Goal: Task Accomplishment & Management: Manage account settings

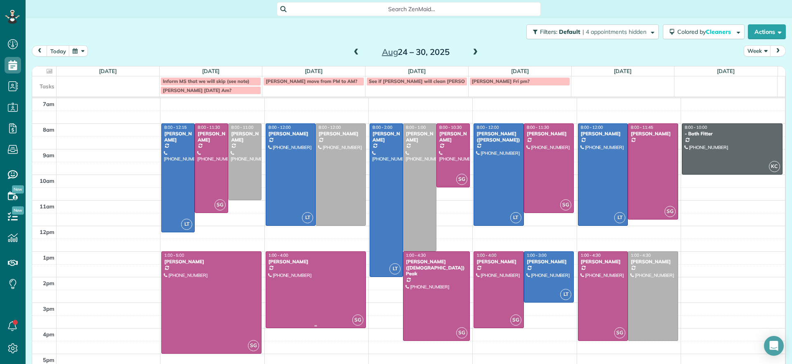
scroll to position [4, 4]
click at [295, 296] on div at bounding box center [315, 290] width 99 height 76
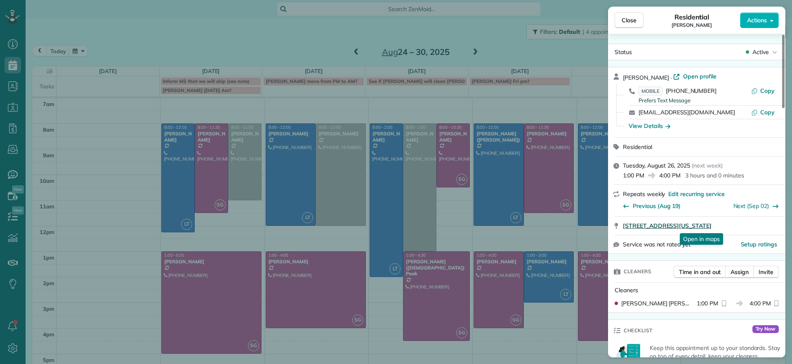
drag, startPoint x: 621, startPoint y: 228, endPoint x: 766, endPoint y: 224, distance: 144.4
click at [766, 224] on div "[STREET_ADDRESS][US_STATE] Open in maps Open in maps" at bounding box center [696, 226] width 177 height 18
click at [290, 32] on div "Close Residential [PERSON_NAME] Actions Status Active [PERSON_NAME] · Open prof…" at bounding box center [396, 182] width 792 height 364
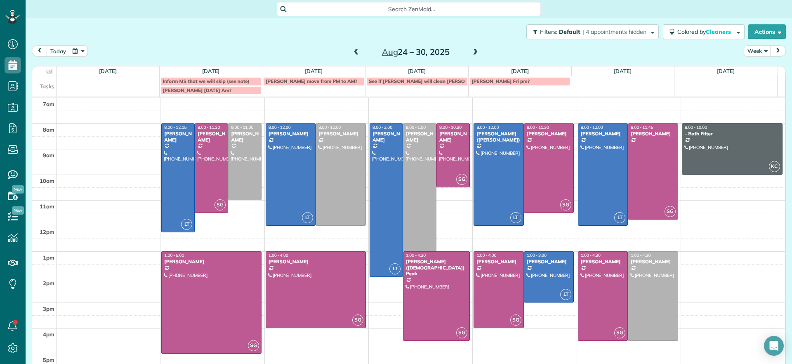
click at [357, 52] on div "[DATE] – [DATE]" at bounding box center [416, 51] width 132 height 13
click at [352, 52] on span at bounding box center [356, 52] width 9 height 7
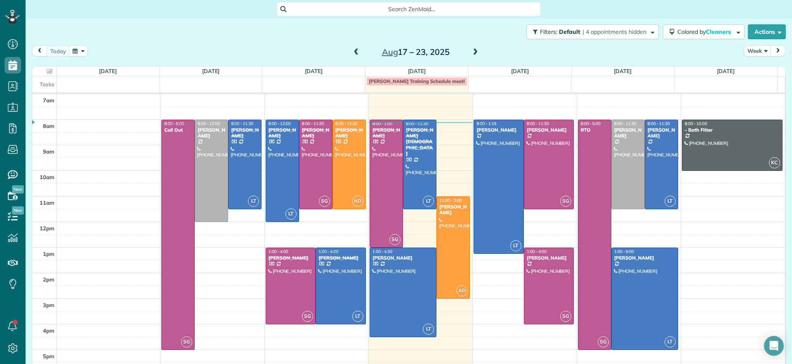
click at [464, 47] on div "[DATE] – [DATE]" at bounding box center [416, 51] width 132 height 13
click at [471, 47] on span at bounding box center [475, 52] width 9 height 12
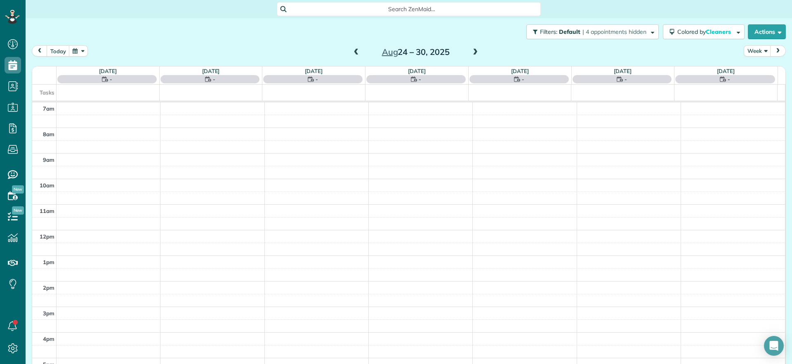
click at [471, 50] on span at bounding box center [475, 52] width 9 height 7
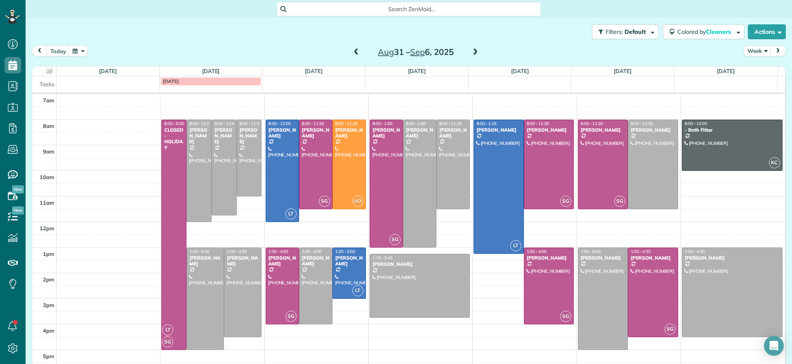
click at [471, 50] on span at bounding box center [475, 52] width 9 height 7
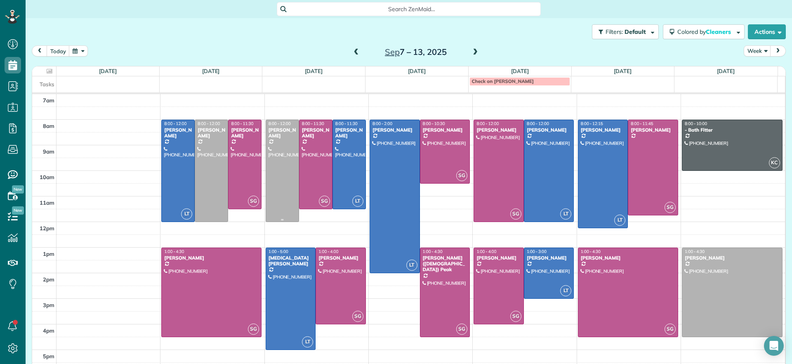
click at [276, 151] on div at bounding box center [282, 170] width 33 height 101
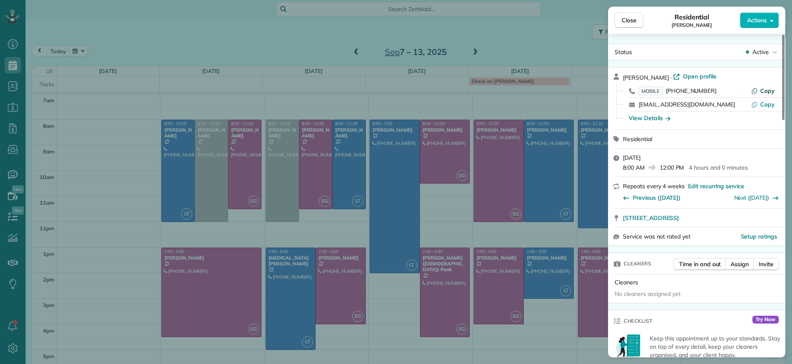
click at [770, 92] on span "Copy" at bounding box center [767, 90] width 14 height 7
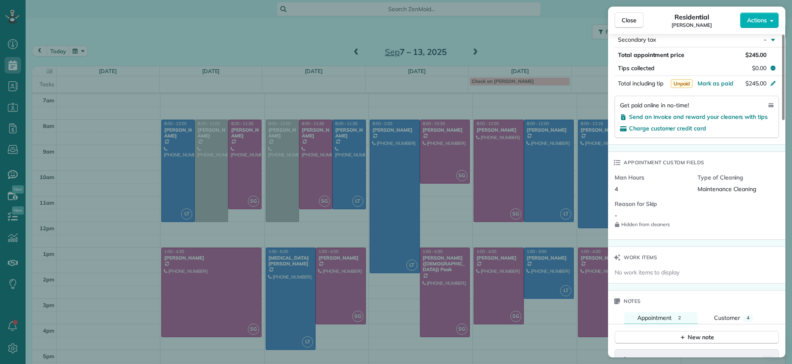
scroll to position [735, 0]
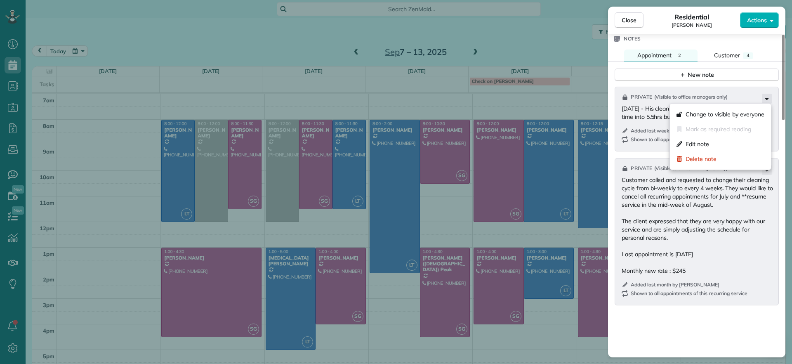
click at [765, 100] on icon at bounding box center [767, 99] width 10 height 10
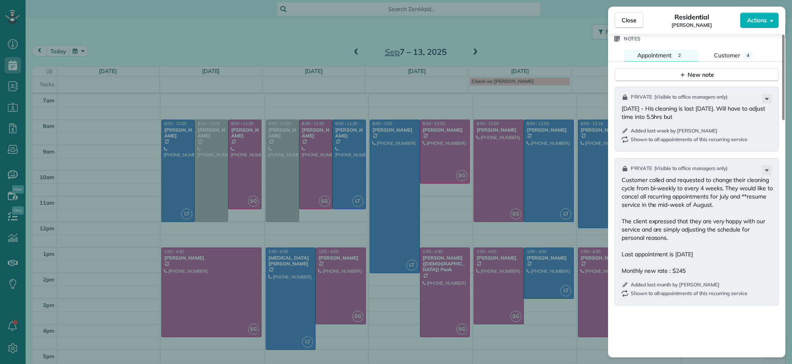
click at [278, 156] on div "Close Residential [PERSON_NAME] Actions Status Active [PERSON_NAME] · Open prof…" at bounding box center [396, 182] width 792 height 364
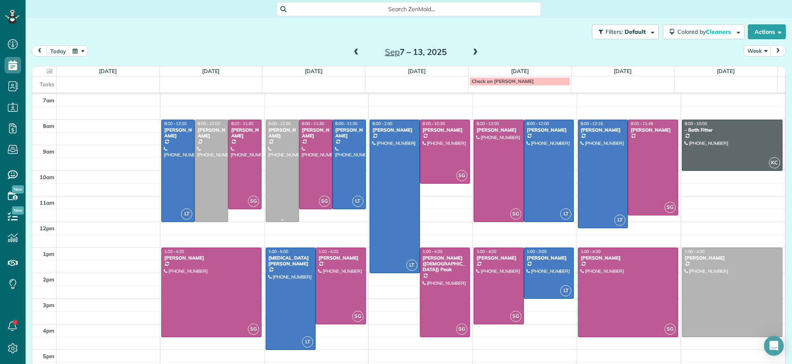
click at [278, 156] on div at bounding box center [282, 170] width 33 height 101
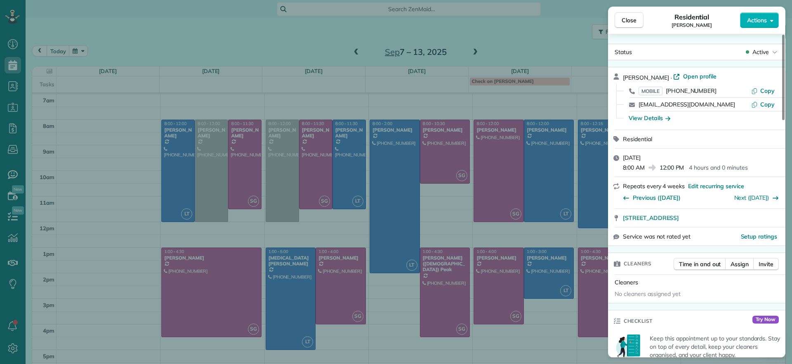
click at [733, 170] on p "4 hours and 0 minutes" at bounding box center [718, 167] width 59 height 8
click at [283, 54] on div "Close Residential [PERSON_NAME] Actions Status Active [PERSON_NAME] · Open prof…" at bounding box center [396, 182] width 792 height 364
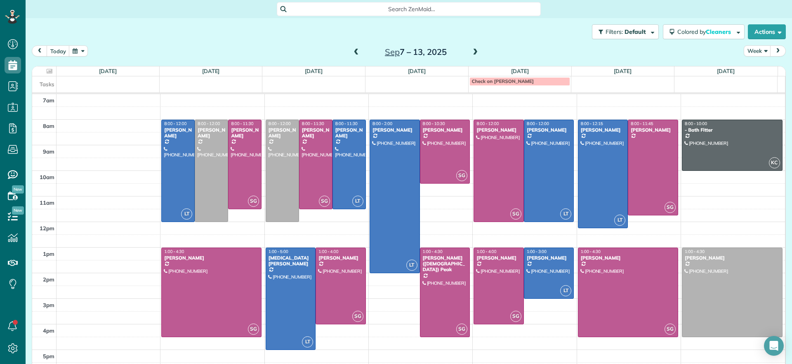
click at [352, 53] on span at bounding box center [356, 52] width 9 height 7
